Goal: Task Accomplishment & Management: Use online tool/utility

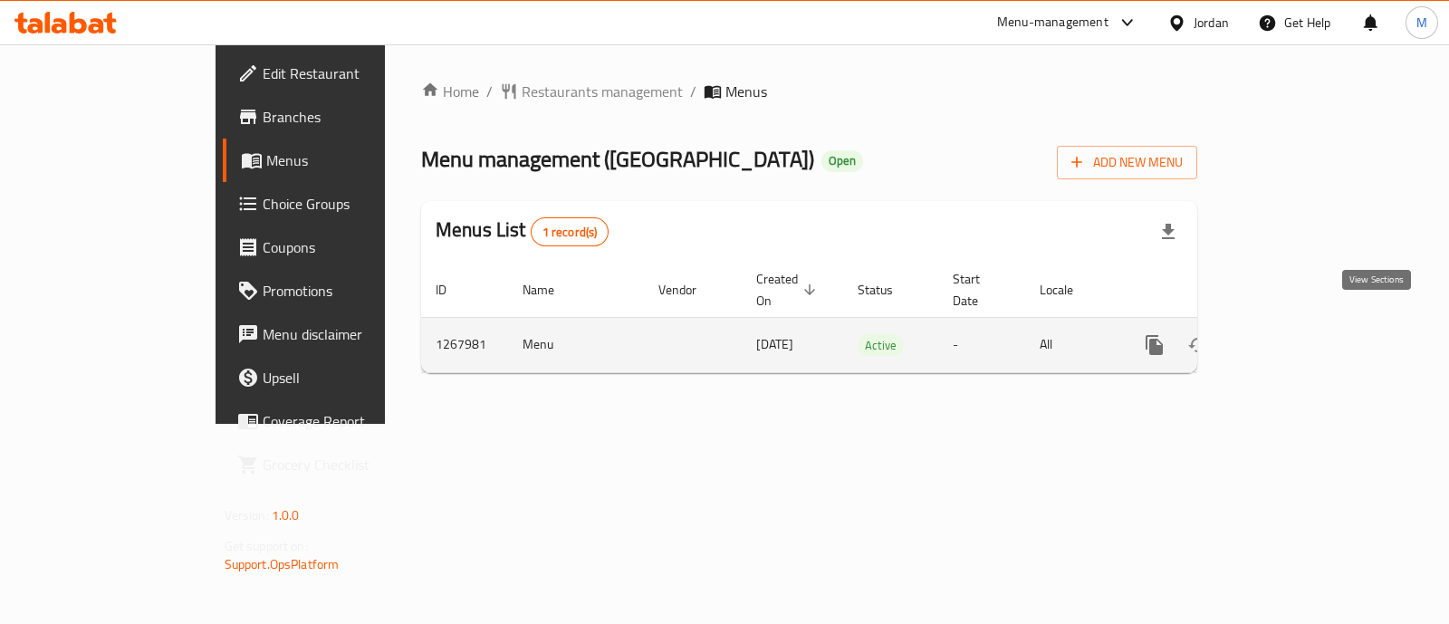
click at [1296, 334] on icon "enhanced table" at bounding box center [1285, 345] width 22 height 22
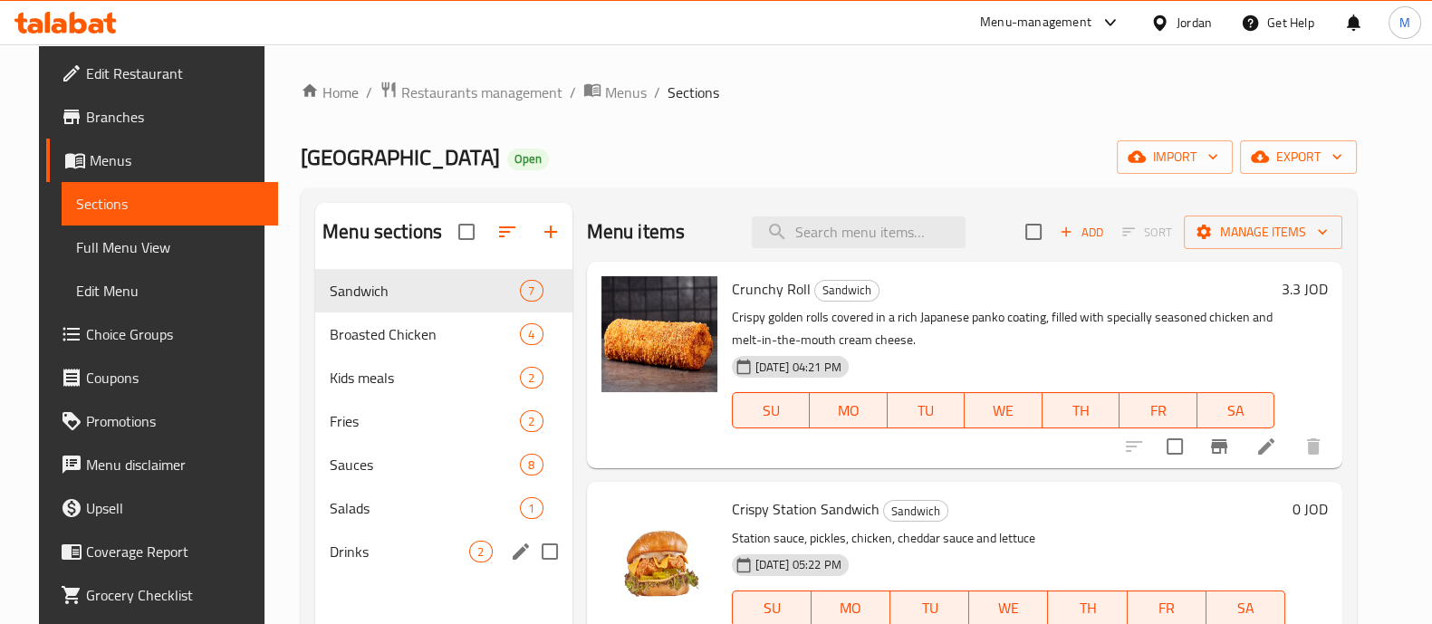
click at [444, 537] on div "Drinks 2" at bounding box center [443, 551] width 256 height 43
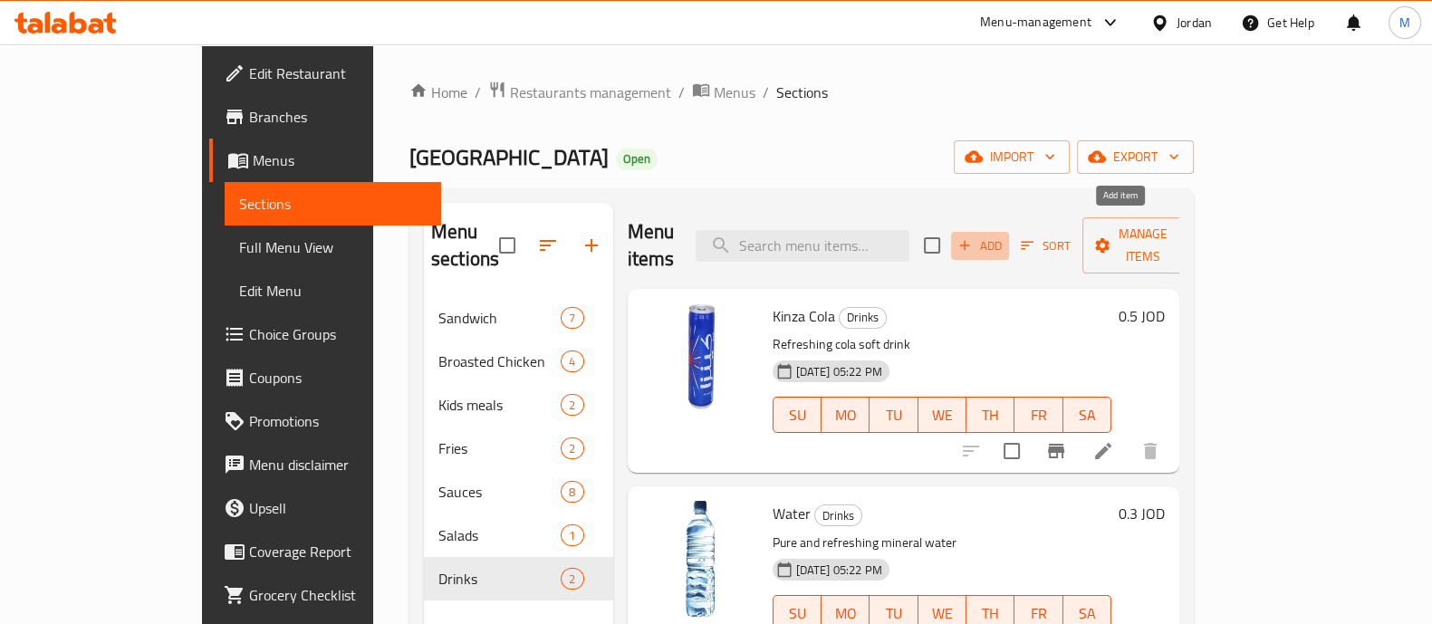
click at [973, 237] on icon "button" at bounding box center [964, 245] width 16 height 16
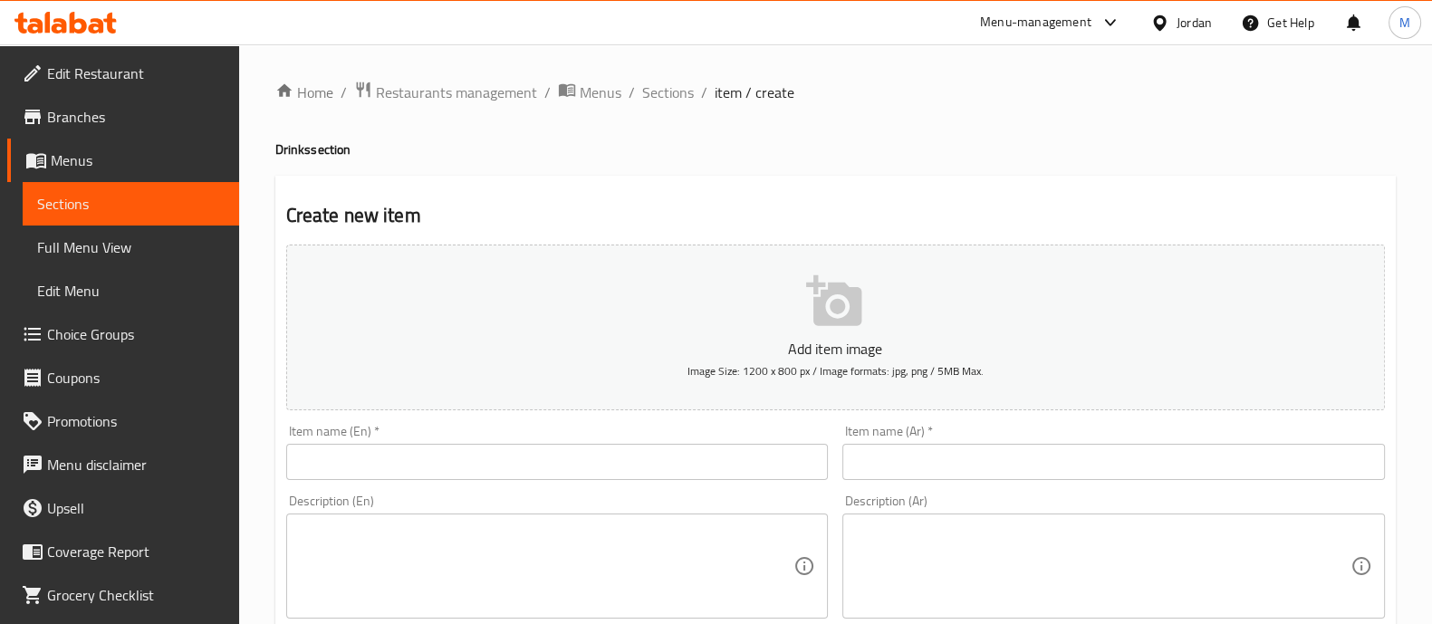
click at [557, 477] on input "text" at bounding box center [557, 462] width 542 height 36
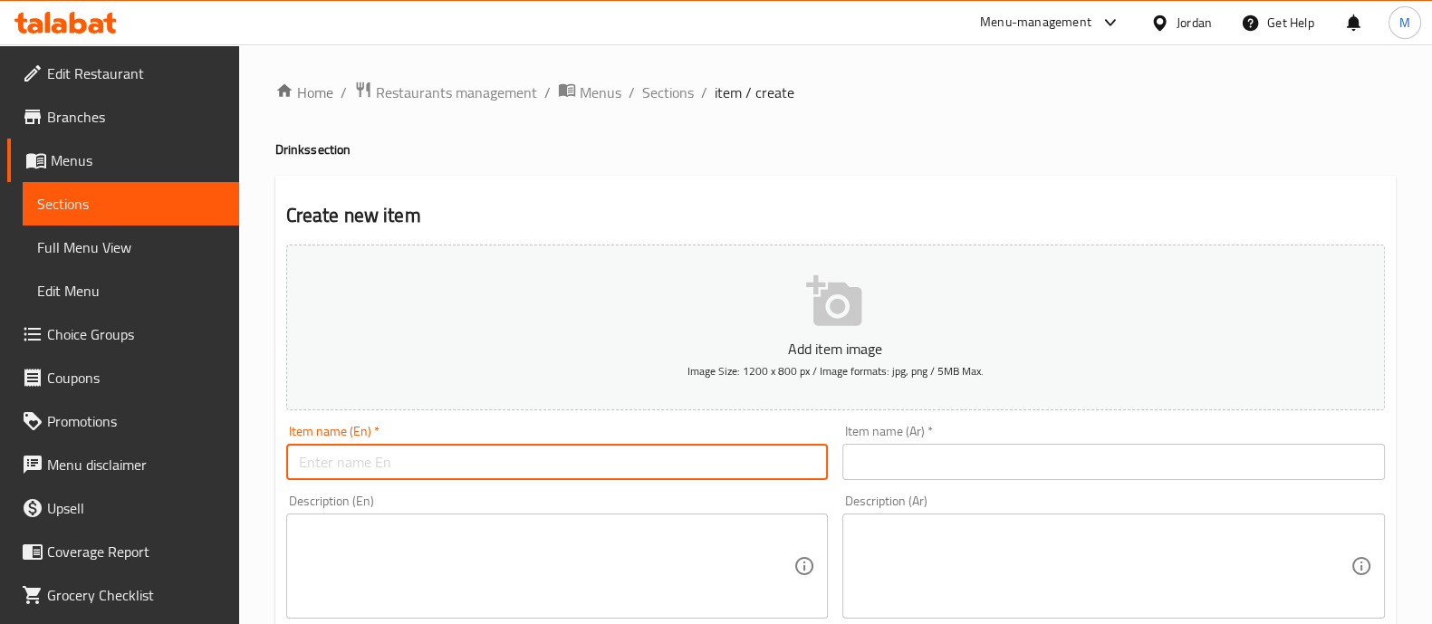
paste input "[PERSON_NAME]"
click at [295, 465] on input "[PERSON_NAME]" at bounding box center [557, 462] width 542 height 36
click at [362, 470] on input "[PERSON_NAME]" at bounding box center [557, 462] width 542 height 36
type input "[PERSON_NAME]"
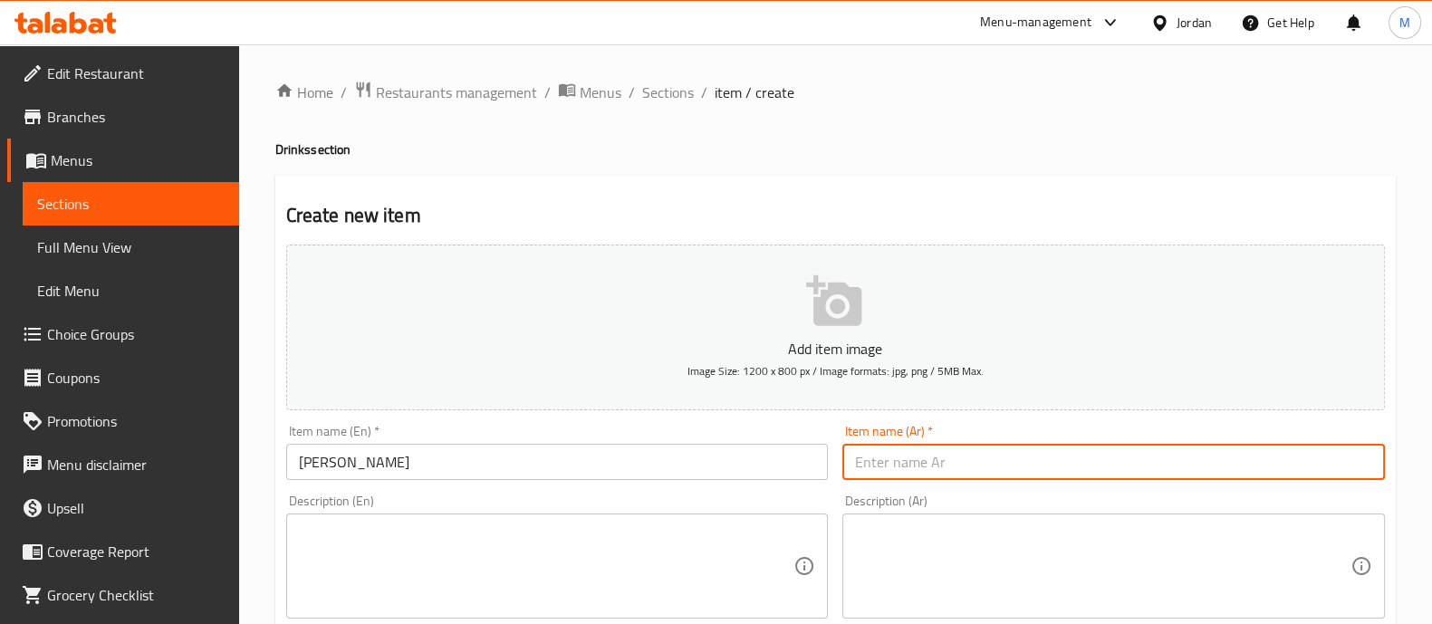
click at [893, 450] on input "text" at bounding box center [1113, 462] width 542 height 36
type input "شنينة المراعي 250 مل"
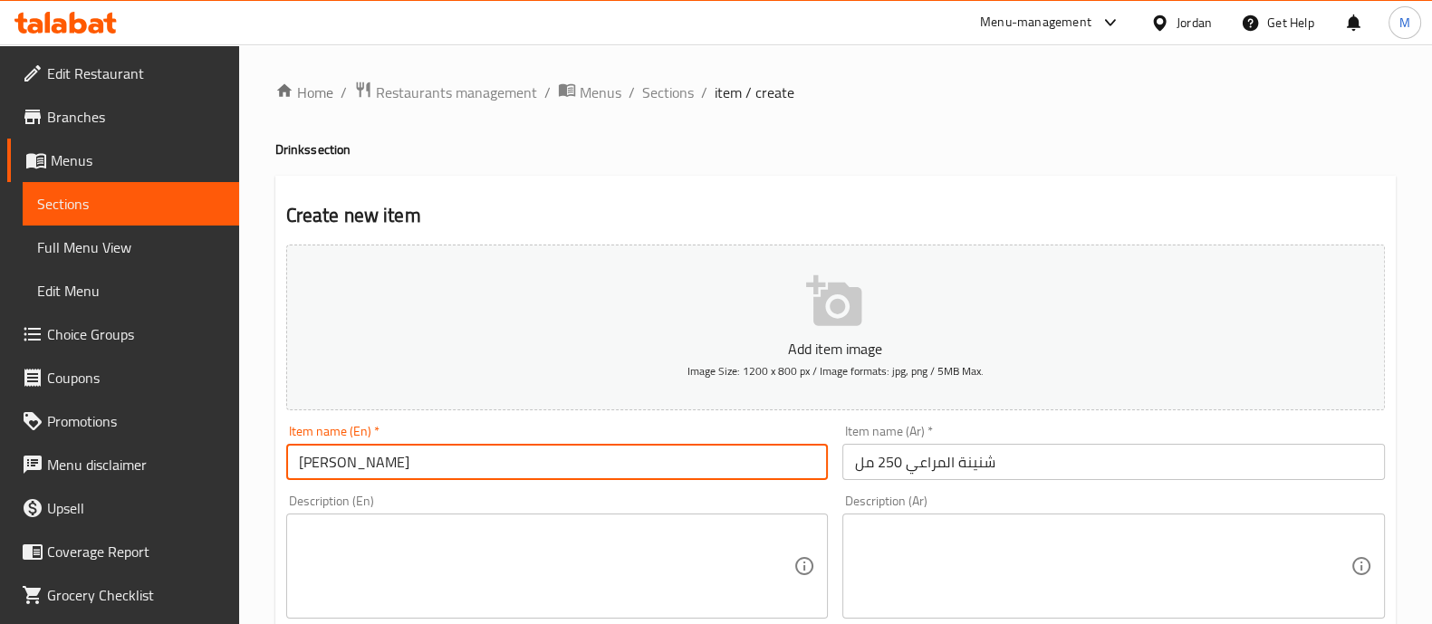
click at [645, 458] on input "[PERSON_NAME]" at bounding box center [557, 462] width 542 height 36
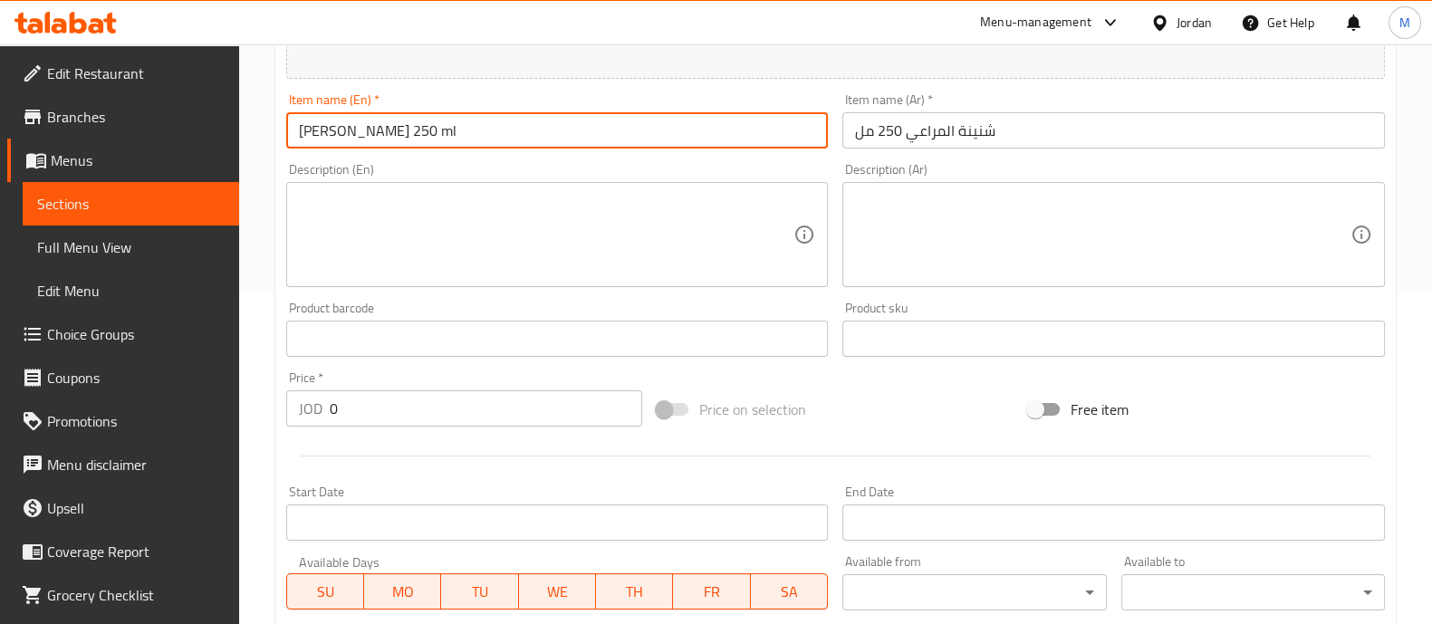
scroll to position [334, 0]
type input "[PERSON_NAME] 250 ml"
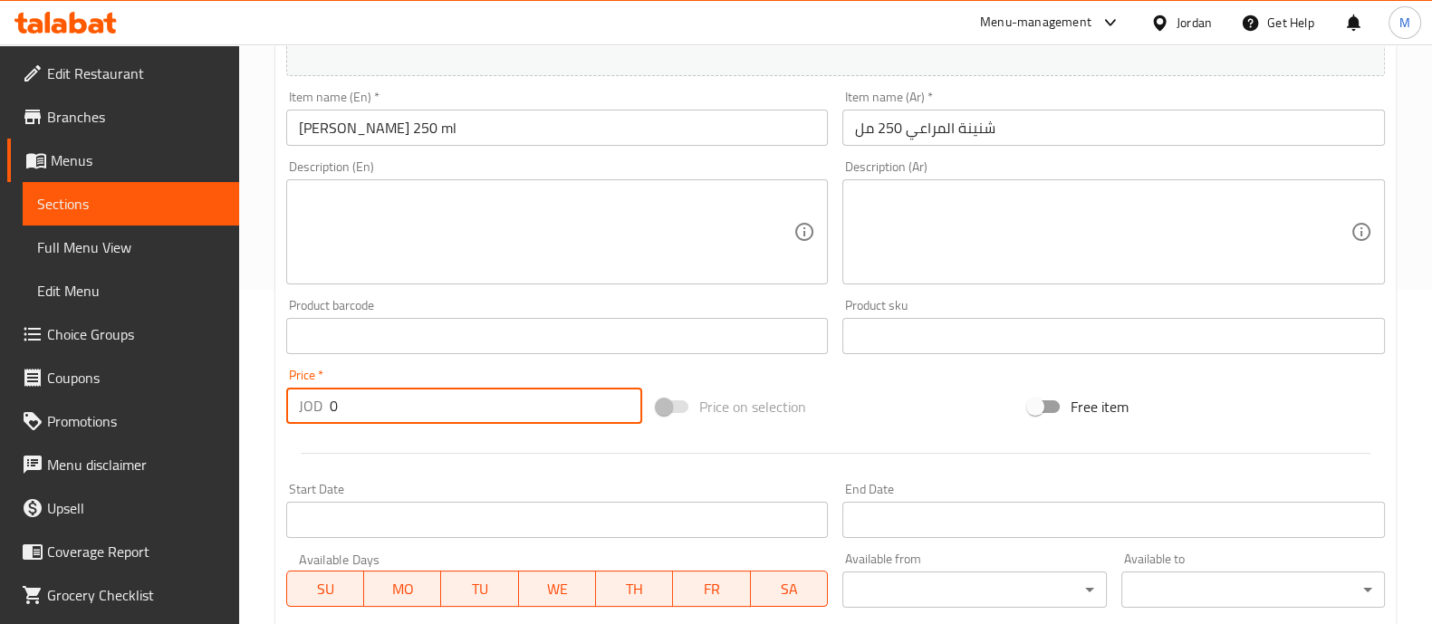
drag, startPoint x: 488, startPoint y: 418, endPoint x: 185, endPoint y: 340, distance: 313.2
click at [185, 340] on div "Edit Restaurant Branches Menus Sections Full Menu View Edit Menu Choice Groups …" at bounding box center [716, 327] width 1432 height 1235
type input ".6"
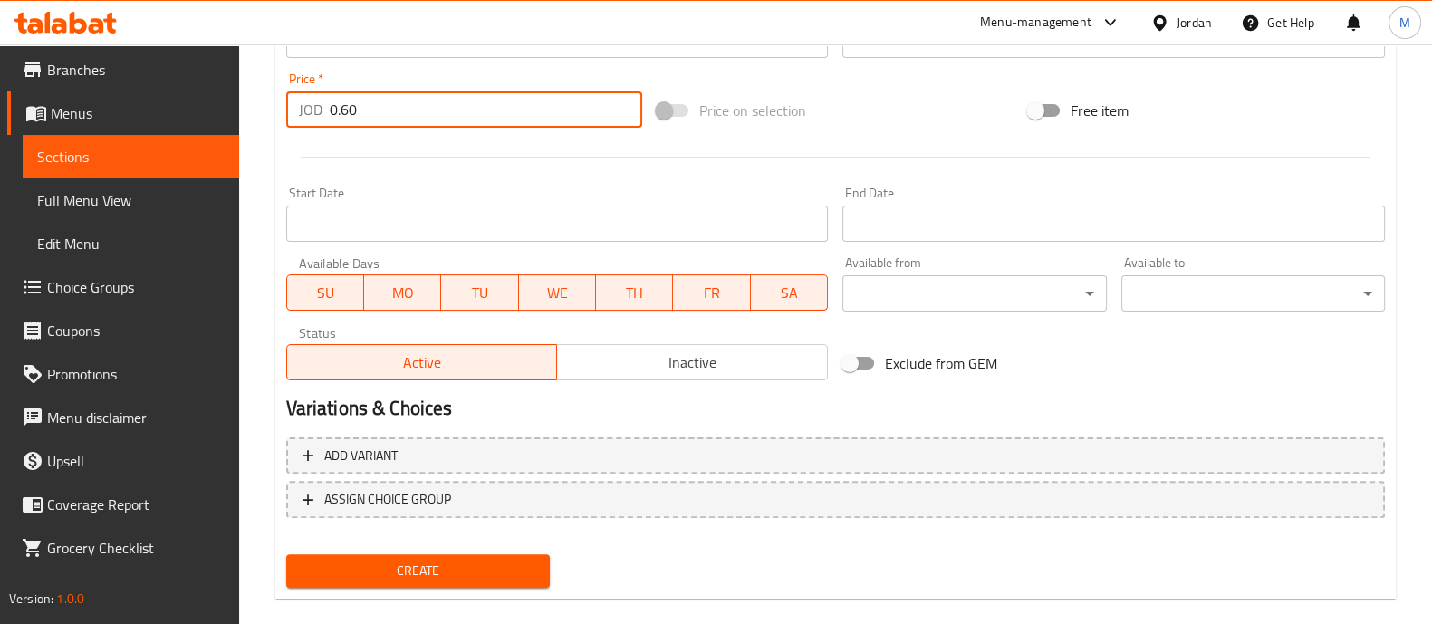
scroll to position [654, 0]
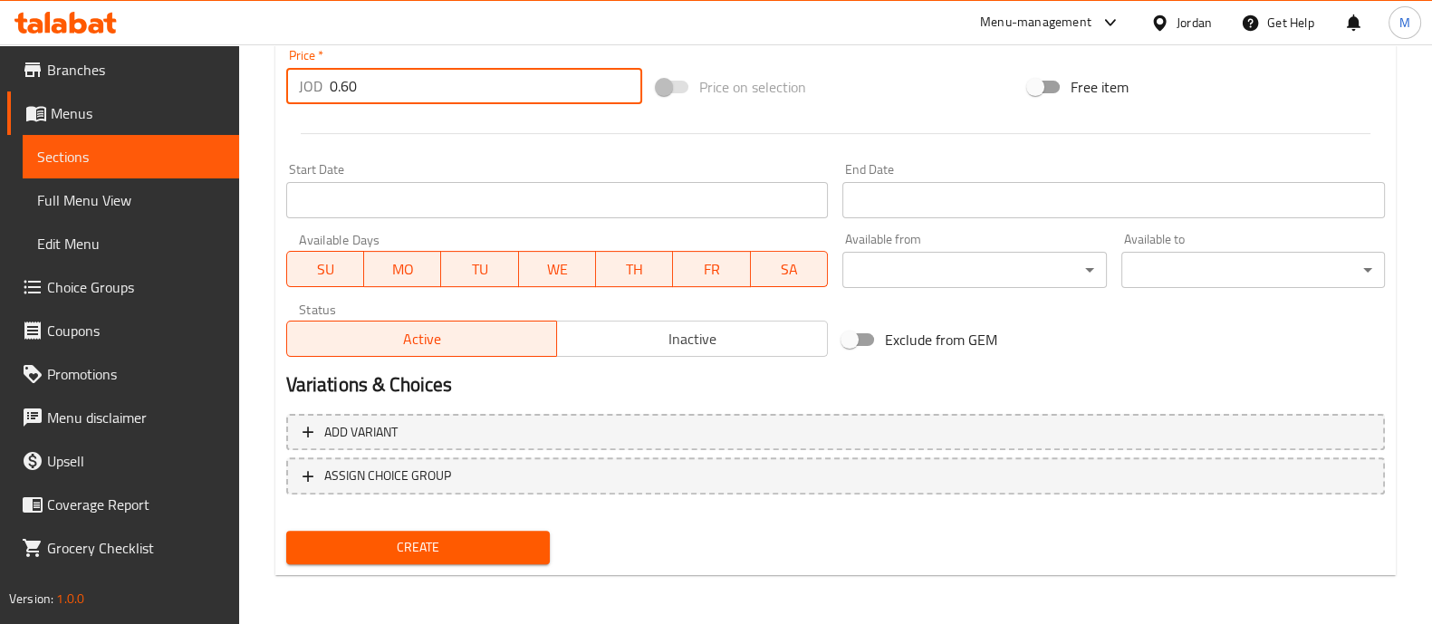
type input "0.60"
click at [460, 536] on span "Create" at bounding box center [418, 547] width 235 height 23
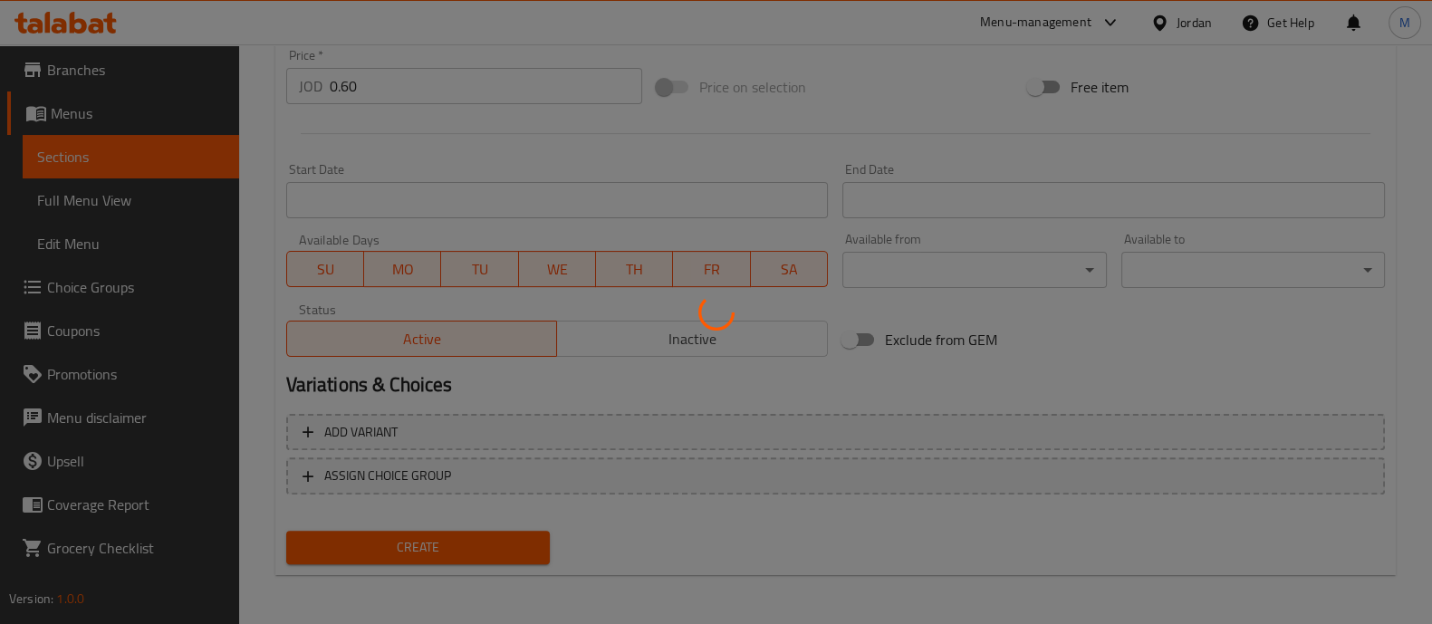
type input "0"
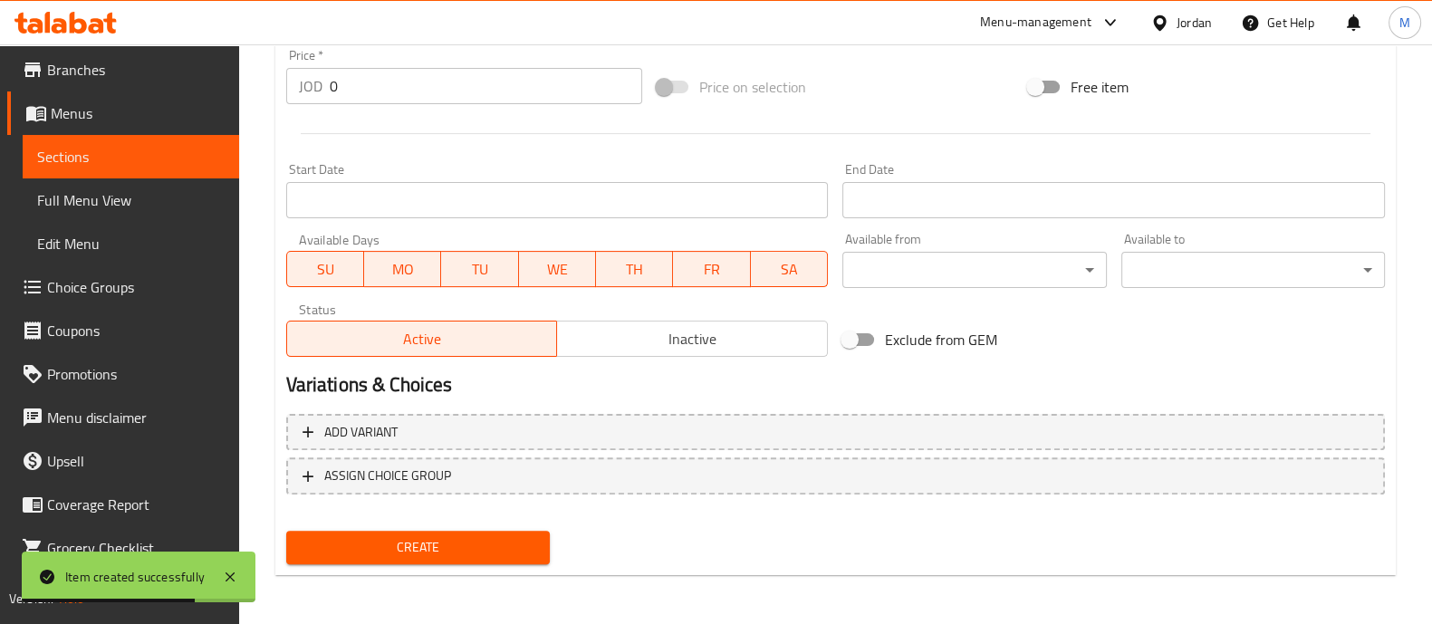
scroll to position [0, 0]
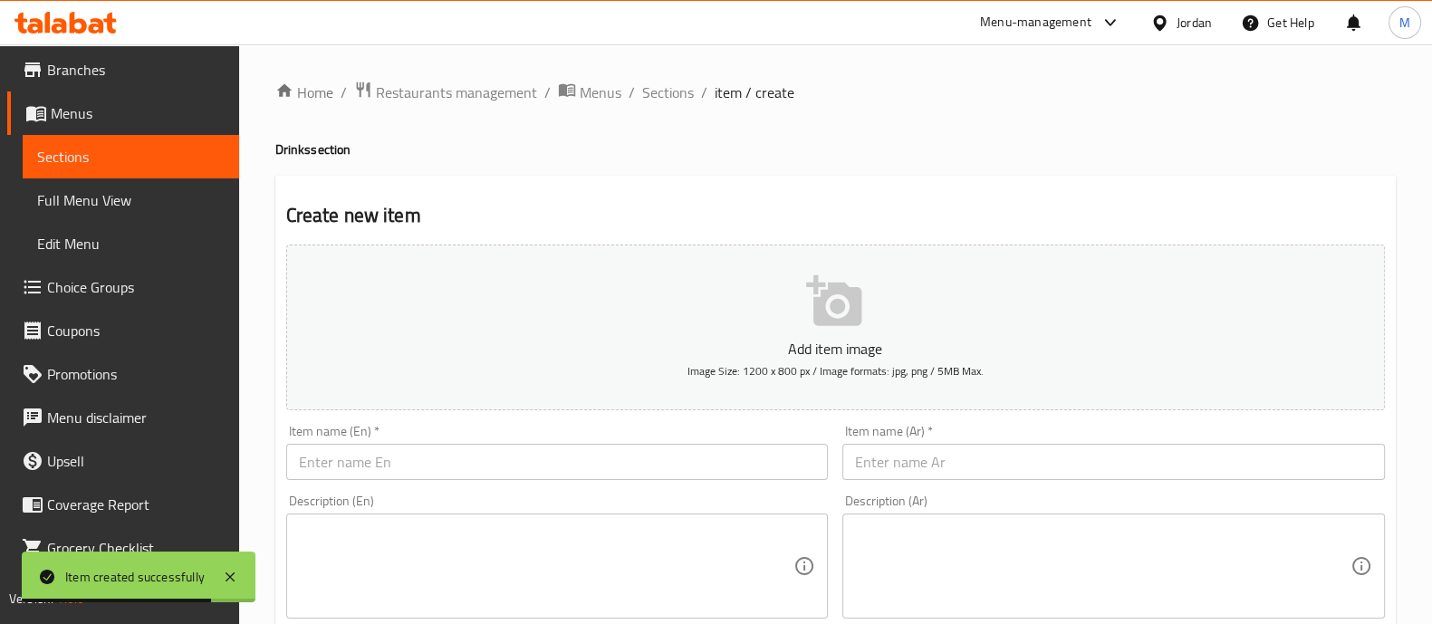
click at [701, 101] on li "/" at bounding box center [704, 93] width 6 height 22
click at [691, 101] on ol "Home / Restaurants management / Menus / Sections / item / create" at bounding box center [835, 93] width 1120 height 24
click at [688, 97] on span "Sections" at bounding box center [668, 93] width 52 height 22
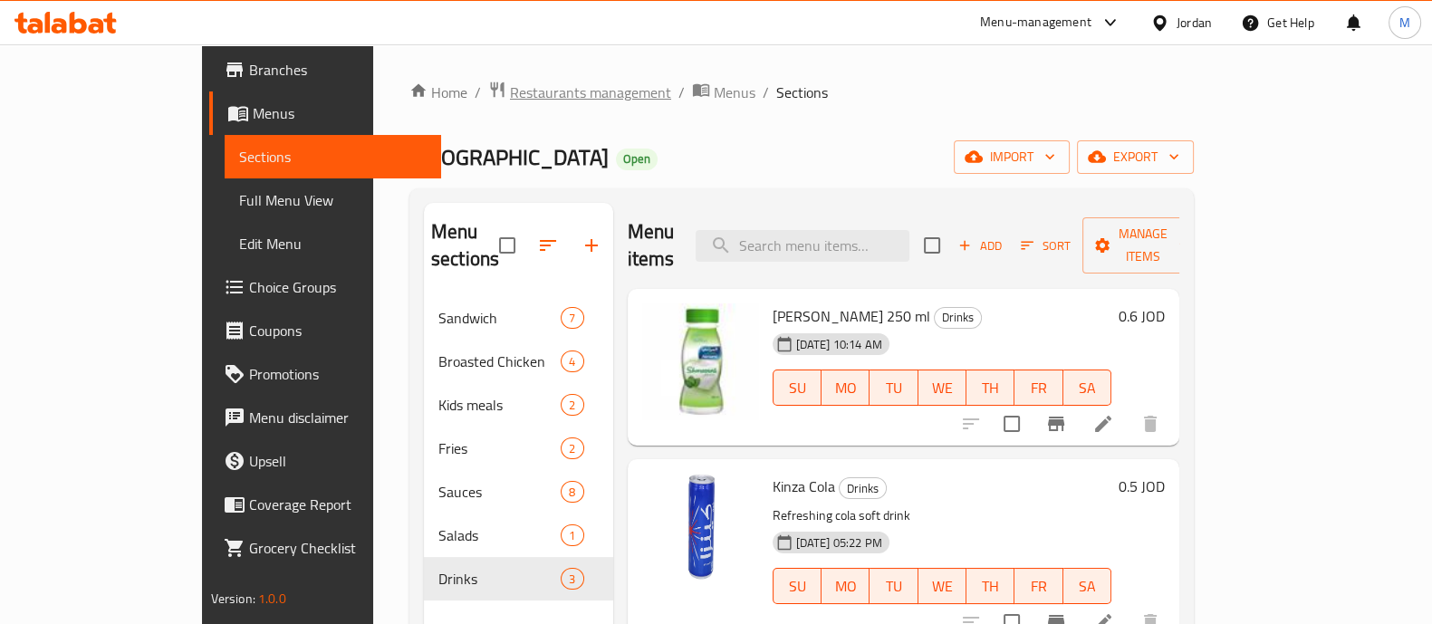
click at [510, 86] on span "Restaurants management" at bounding box center [590, 93] width 161 height 22
